Goal: Information Seeking & Learning: Learn about a topic

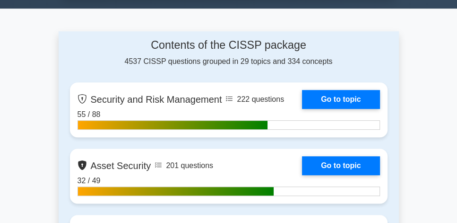
drag, startPoint x: 0, startPoint y: 0, endPoint x: 59, endPoint y: 114, distance: 128.2
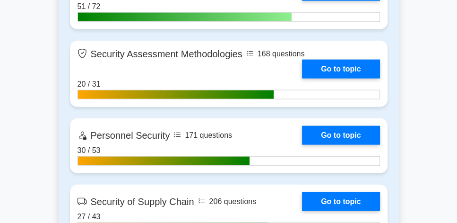
scroll to position [2027, 0]
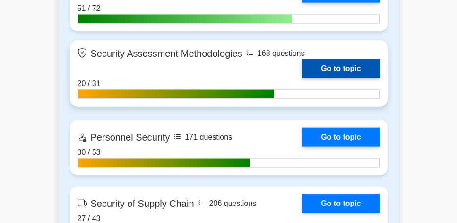
click at [343, 68] on link "Go to topic" at bounding box center [341, 68] width 78 height 19
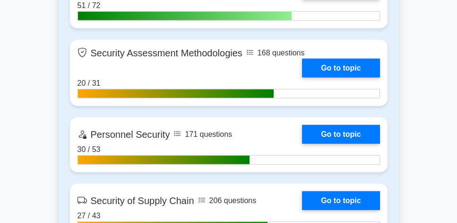
scroll to position [2054, 0]
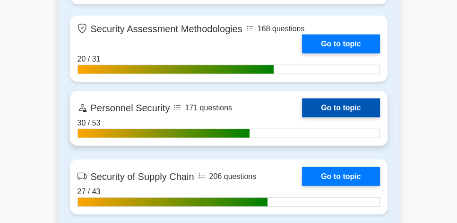
click at [320, 106] on link "Go to topic" at bounding box center [341, 107] width 78 height 19
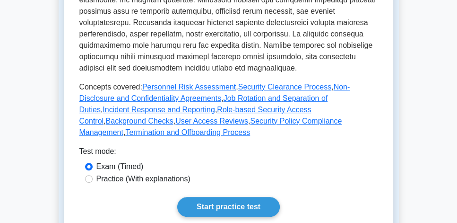
scroll to position [432, 0]
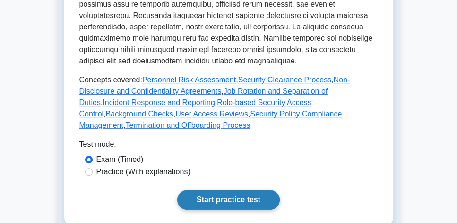
click at [231, 190] on link "Start practice test" at bounding box center [228, 200] width 103 height 20
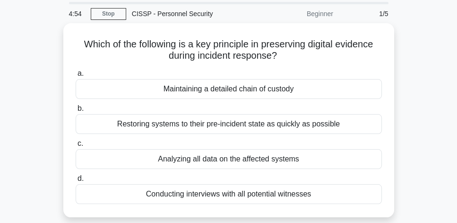
scroll to position [27, 0]
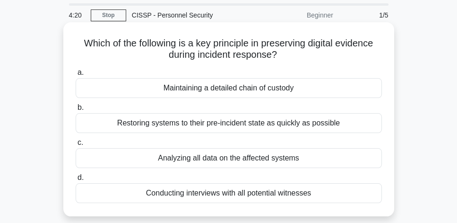
click at [289, 93] on div "Maintaining a detailed chain of custody" at bounding box center [229, 88] width 306 height 20
click at [76, 76] on input "a. Maintaining a detailed chain of custody" at bounding box center [76, 73] width 0 height 6
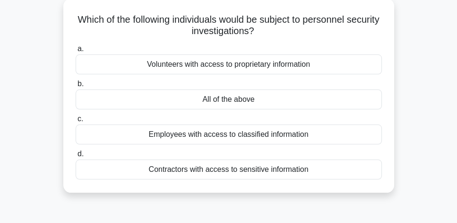
scroll to position [54, 0]
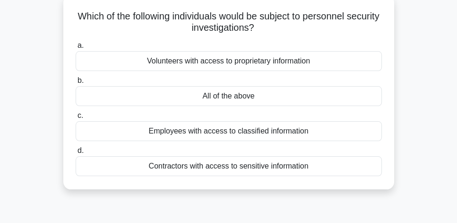
click at [347, 100] on div "All of the above" at bounding box center [229, 96] width 306 height 20
click at [76, 84] on input "b. All of the above" at bounding box center [76, 81] width 0 height 6
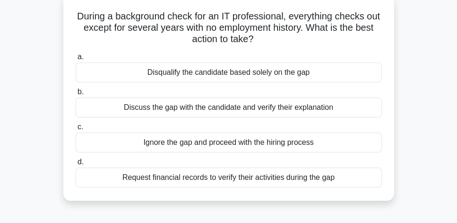
click at [342, 176] on div "Request financial records to verify their activities during the gap" at bounding box center [229, 177] width 306 height 20
click at [76, 165] on input "d. Request financial records to verify their activities during the gap" at bounding box center [76, 162] width 0 height 6
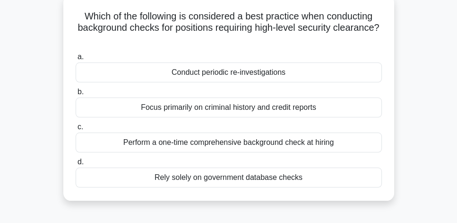
click at [289, 75] on div "Conduct periodic re-investigations" at bounding box center [229, 72] width 306 height 20
click at [76, 60] on input "a. Conduct periodic re-investigations" at bounding box center [76, 57] width 0 height 6
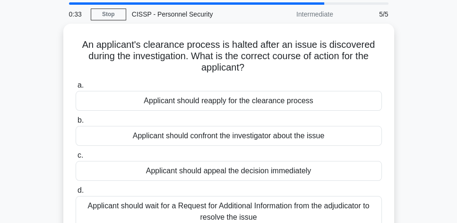
scroll to position [27, 0]
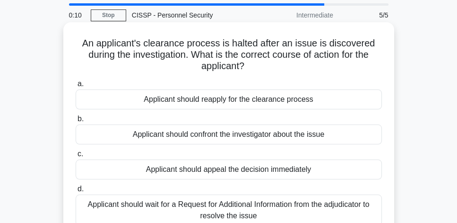
click at [353, 212] on div "Applicant should wait for a Request for Additional Information from the adjudic…" at bounding box center [229, 209] width 306 height 31
click at [76, 192] on input "d. Applicant should wait for a Request for Additional Information from the adju…" at bounding box center [76, 189] width 0 height 6
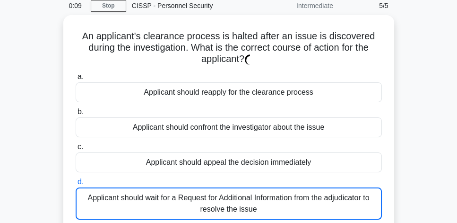
scroll to position [54, 0]
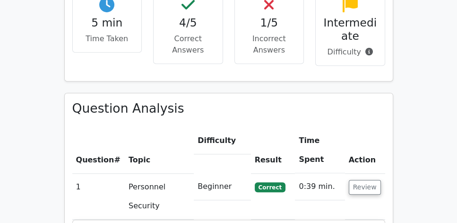
scroll to position [621, 0]
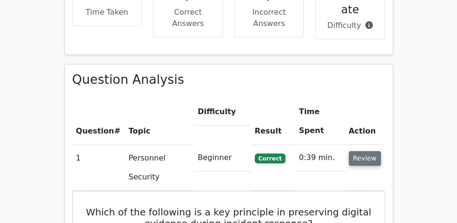
click at [369, 151] on button "Review" at bounding box center [365, 158] width 32 height 15
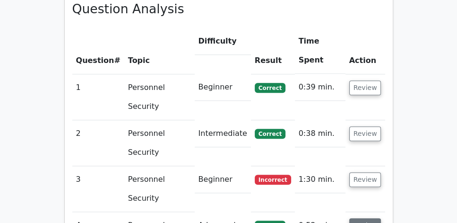
scroll to position [702, 0]
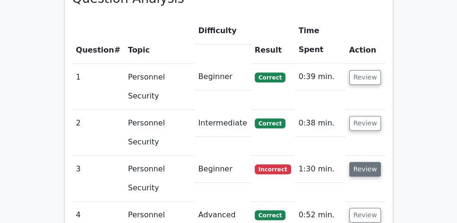
click at [369, 162] on button "Review" at bounding box center [366, 169] width 32 height 15
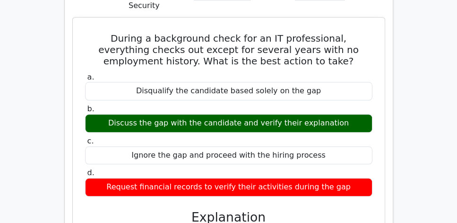
scroll to position [884, 0]
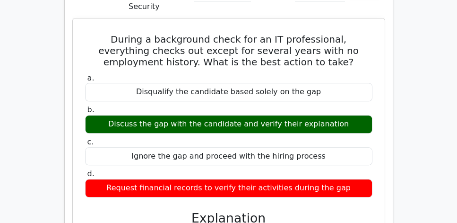
drag, startPoint x: 90, startPoint y: 12, endPoint x: 352, endPoint y: 168, distance: 305.0
click at [352, 168] on div "During a background check for an IT professional, everything checks out except …" at bounding box center [229, 197] width 305 height 351
copy div "During a background check for an IT professional, everything checks out except …"
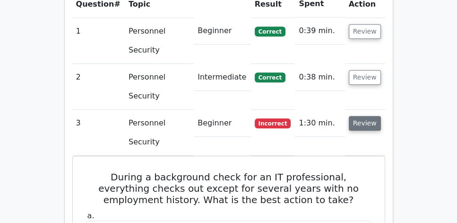
click at [360, 116] on button "Review" at bounding box center [365, 123] width 32 height 15
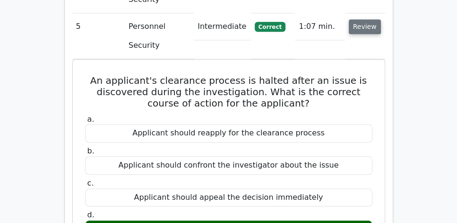
scroll to position [937, 0]
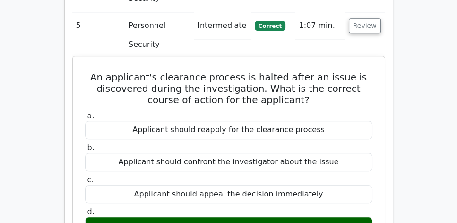
drag, startPoint x: 96, startPoint y: 49, endPoint x: 312, endPoint y: 211, distance: 270.2
click at [312, 211] on div "An applicant's clearance process is halted after an issue is discovered during …" at bounding box center [229, 207] width 305 height 295
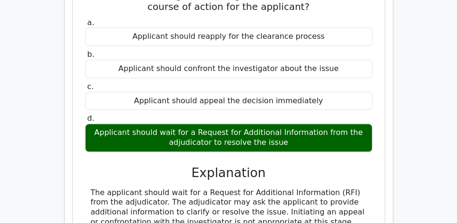
scroll to position [1046, 0]
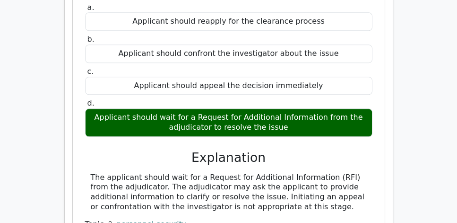
copy div "An applicant's clearance process is halted after an issue is discovered during …"
